Goal: Task Accomplishment & Management: Manage account settings

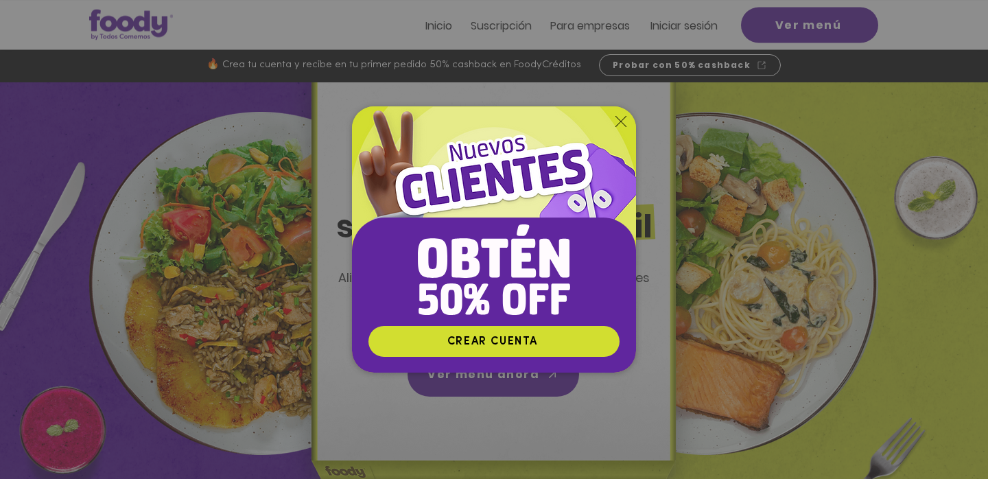
click at [618, 117] on icon "Volver al sitio" at bounding box center [621, 121] width 11 height 11
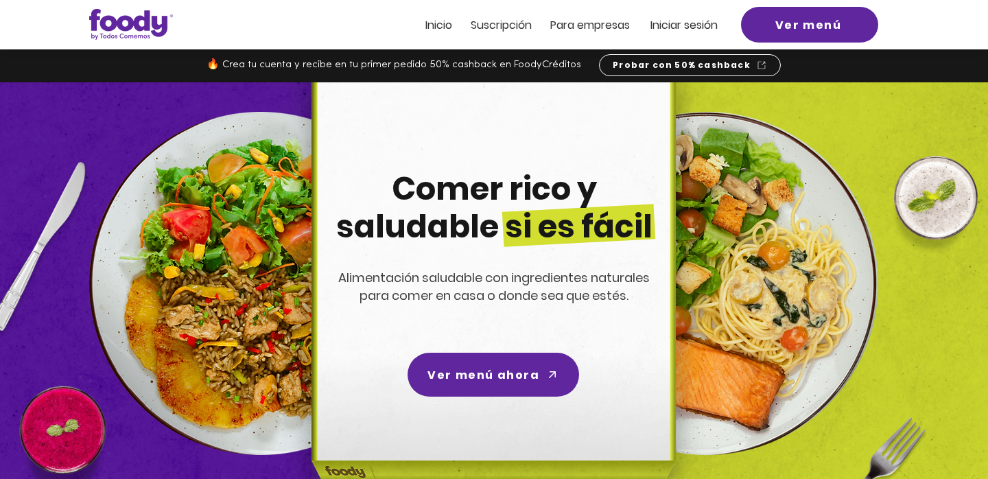
click at [680, 21] on span "Iniciar sesión" at bounding box center [684, 25] width 67 height 16
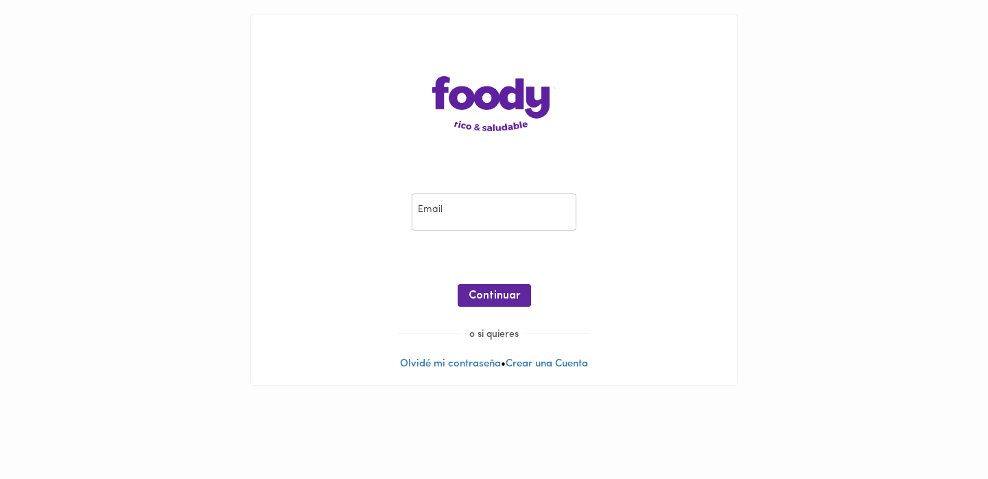
click at [495, 219] on input "email" at bounding box center [494, 213] width 165 height 38
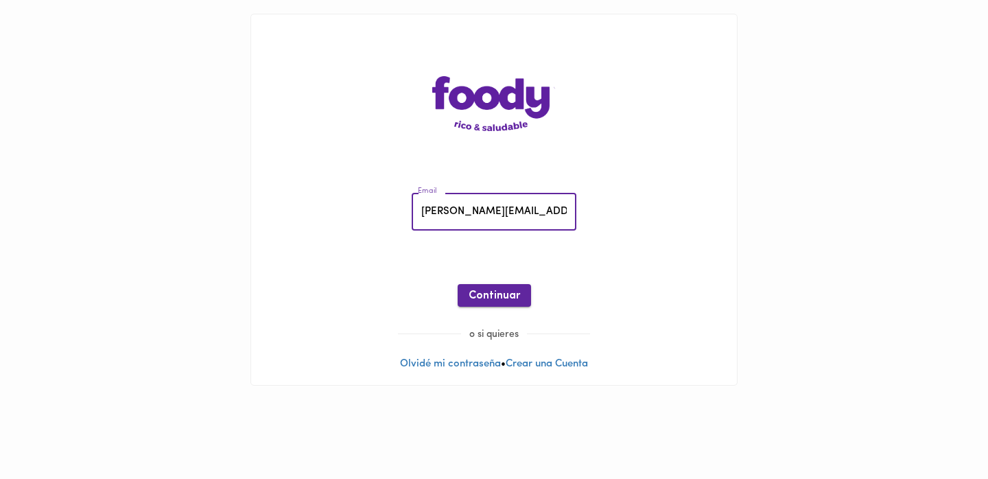
click at [490, 296] on span "Continuar" at bounding box center [494, 296] width 51 height 13
drag, startPoint x: 550, startPoint y: 217, endPoint x: 260, endPoint y: 213, distance: 290.3
click at [260, 213] on div "Email diana.forerob@gmail.com Email ¡Oops! No existe una cuenta con ese correo …" at bounding box center [494, 199] width 486 height 371
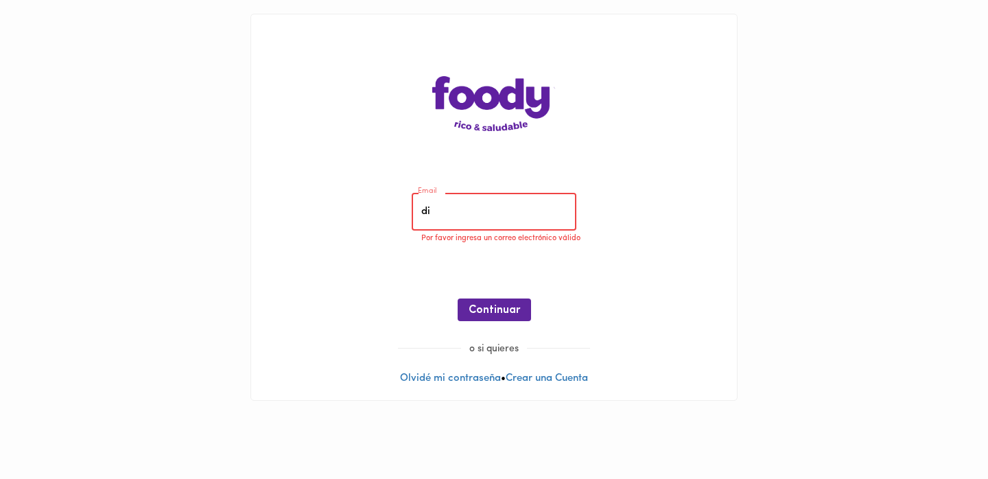
type input "dianaforero2002@hotmail.com"
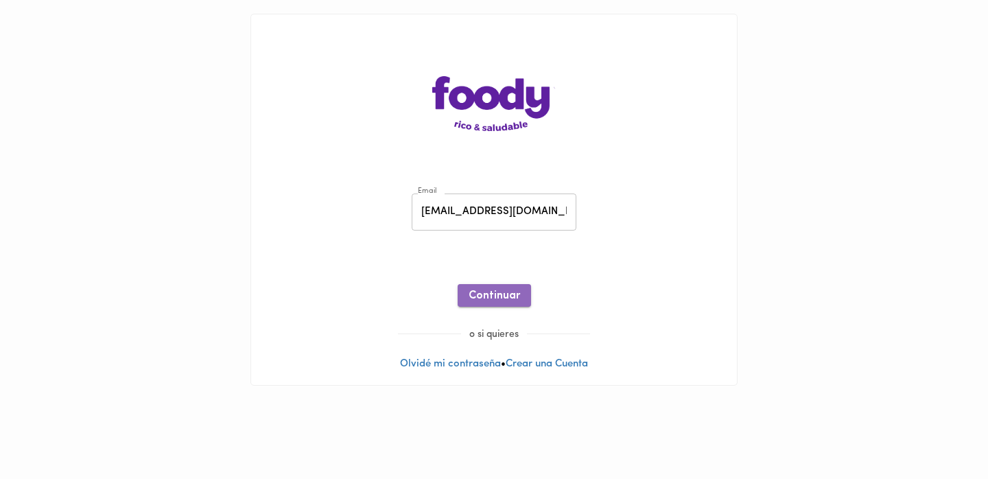
click at [502, 293] on span "Continuar" at bounding box center [494, 296] width 51 height 13
click at [504, 297] on span "Ingresar" at bounding box center [494, 296] width 43 height 13
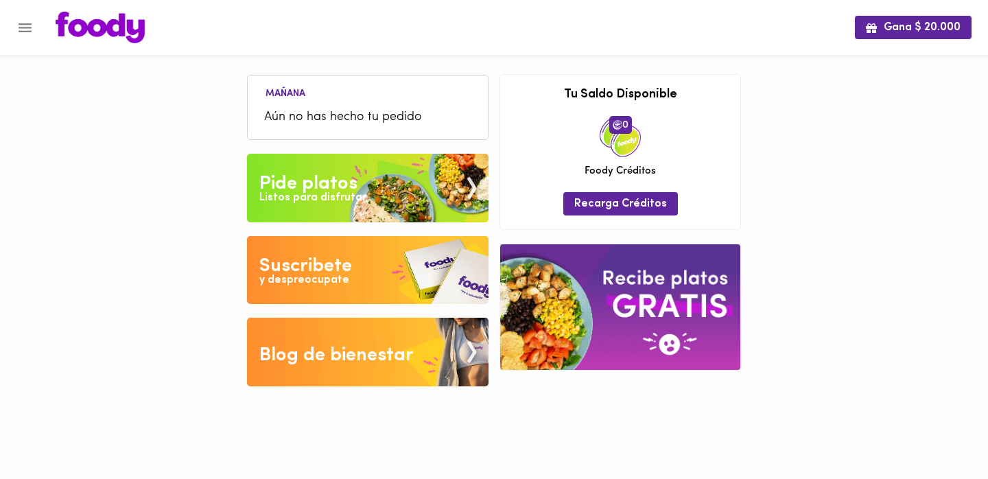
click at [362, 179] on img at bounding box center [368, 188] width 242 height 69
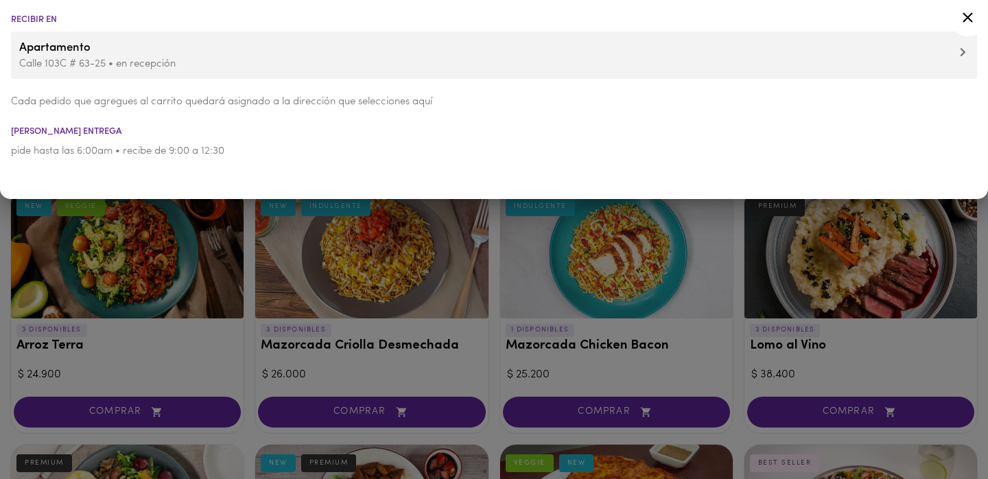
click at [969, 15] on icon at bounding box center [968, 17] width 10 height 10
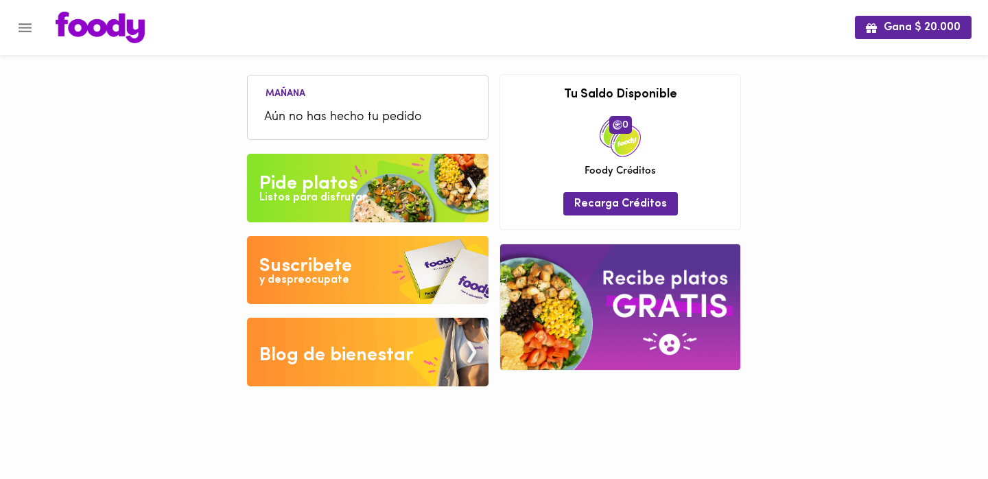
click at [885, 40] on div "Gana $ 20.000" at bounding box center [494, 27] width 988 height 55
click at [885, 31] on span "Gana $ 20.000" at bounding box center [913, 27] width 95 height 13
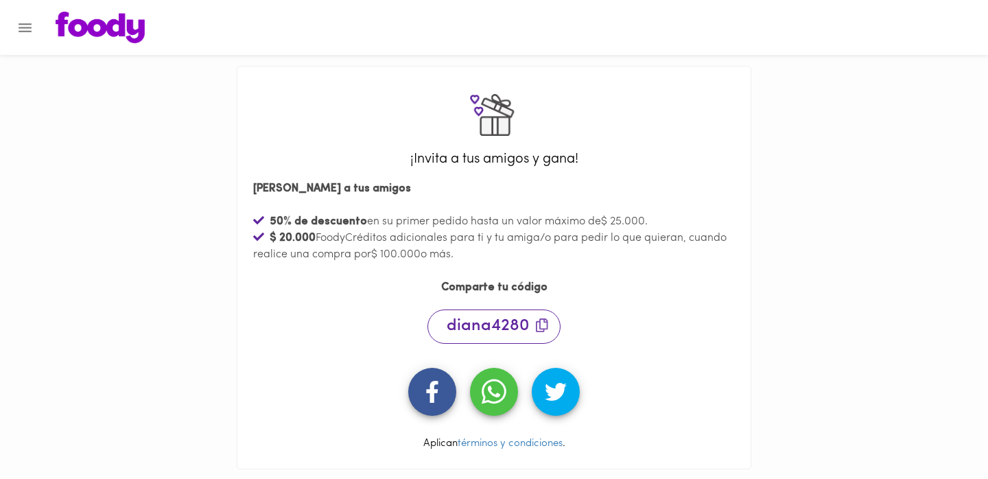
click at [98, 27] on img at bounding box center [100, 28] width 89 height 32
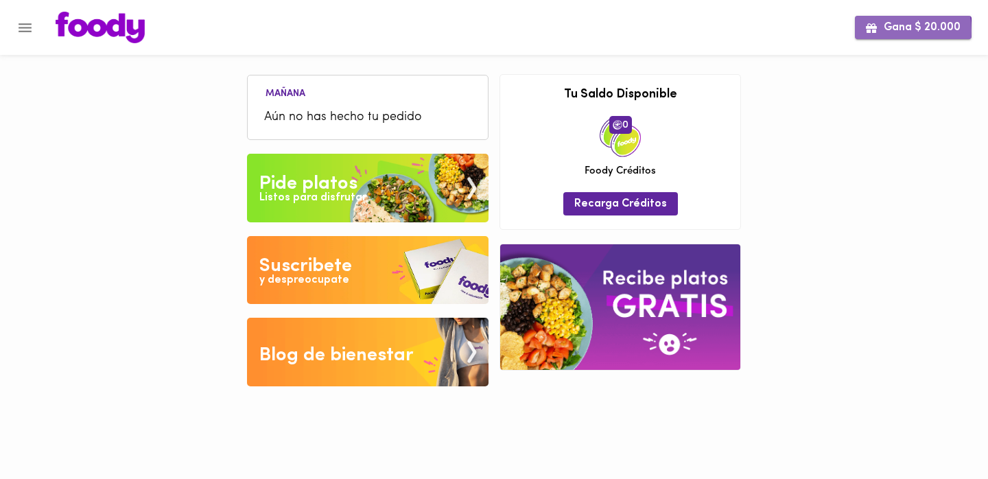
click at [882, 31] on span "Gana $ 20.000" at bounding box center [913, 27] width 95 height 13
